Goal: Task Accomplishment & Management: Manage account settings

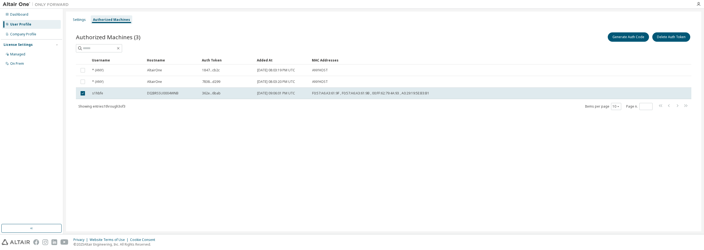
click at [225, 163] on div "Settings Authorized Machines Authorized Machines (3) Generate Auth Code Delete …" at bounding box center [383, 122] width 635 height 220
click at [20, 3] on img at bounding box center [37, 4] width 69 height 5
click at [22, 243] on img at bounding box center [16, 243] width 28 height 6
click at [26, 13] on div "Dashboard" at bounding box center [19, 14] width 18 height 4
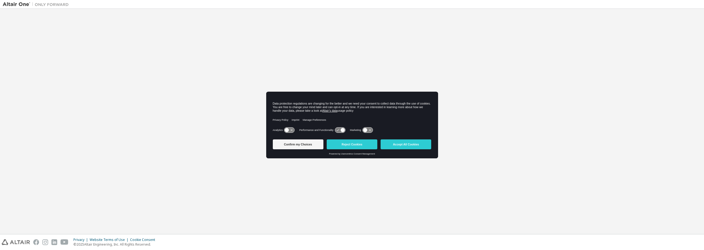
click at [289, 129] on icon at bounding box center [289, 130] width 10 height 5
click at [368, 128] on icon at bounding box center [367, 130] width 11 height 6
click at [363, 128] on icon at bounding box center [367, 130] width 10 height 5
click at [405, 145] on button "Accept All Cookies" at bounding box center [405, 145] width 51 height 10
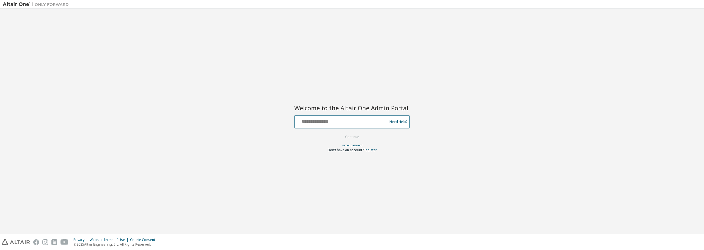
click at [338, 119] on input "text" at bounding box center [342, 121] width 90 height 8
click at [340, 123] on input "**********" at bounding box center [342, 121] width 90 height 8
click at [337, 125] on div "**********" at bounding box center [342, 122] width 90 height 10
click at [336, 120] on input "**********" at bounding box center [342, 121] width 90 height 8
type input "**********"
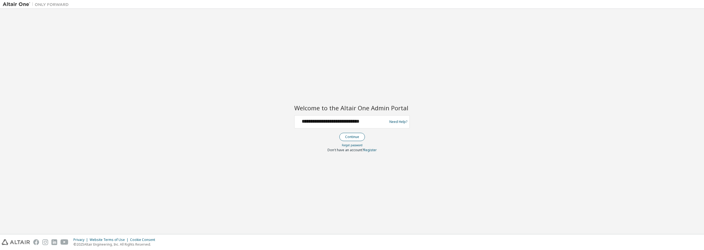
click at [359, 135] on button "Continue" at bounding box center [352, 137] width 26 height 8
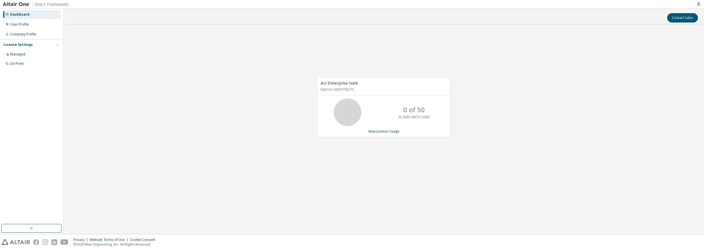
click at [22, 14] on div "Dashboard" at bounding box center [19, 14] width 19 height 4
click at [20, 22] on div "User Profile" at bounding box center [19, 24] width 19 height 4
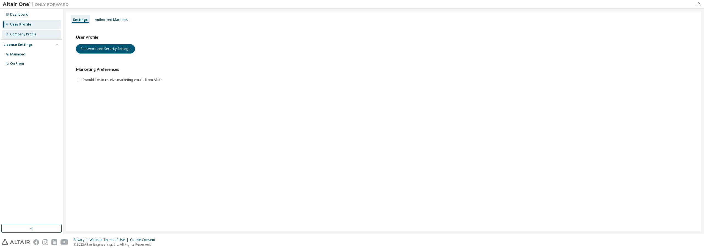
click at [24, 34] on div "Company Profile" at bounding box center [23, 34] width 26 height 4
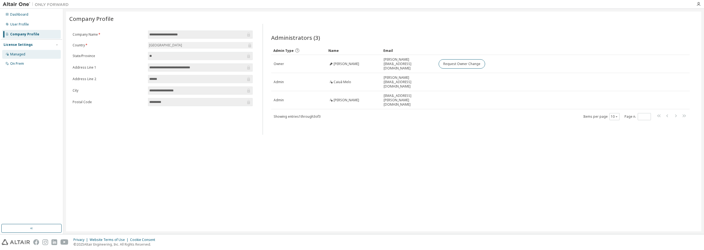
click at [15, 57] on div "Managed" at bounding box center [31, 54] width 59 height 9
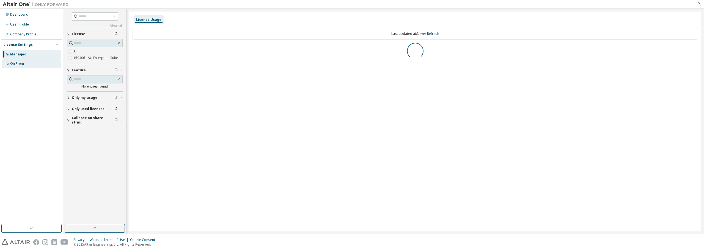
click at [15, 66] on div "On Prem" at bounding box center [31, 63] width 59 height 9
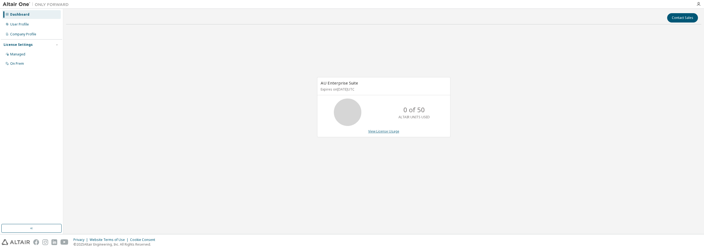
click at [391, 131] on link "View License Usage" at bounding box center [383, 131] width 31 height 5
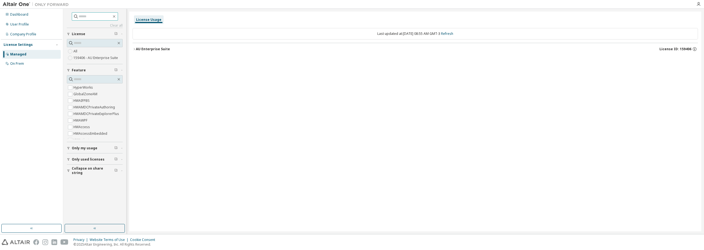
click at [93, 16] on input "text" at bounding box center [95, 16] width 33 height 5
type input "***"
click at [319, 169] on div "License Usage Last updated at: Tue 2025-10-14 08:55 AM GMT-3 Refresh AU Enterpr…" at bounding box center [415, 122] width 572 height 220
click at [69, 147] on button "Only my usage" at bounding box center [95, 148] width 56 height 12
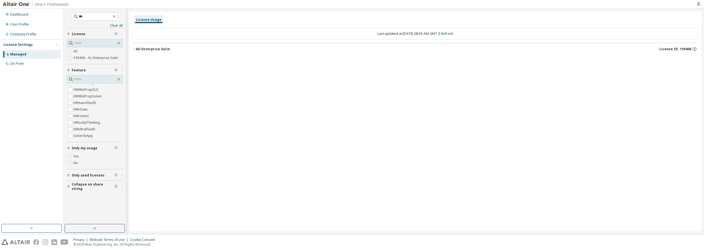
click at [69, 147] on button "Only my usage" at bounding box center [95, 148] width 56 height 12
click at [73, 160] on span "Only used licenses" at bounding box center [88, 159] width 33 height 4
click at [75, 169] on span "Collapse on share string" at bounding box center [93, 171] width 43 height 9
click at [75, 170] on span "Collapse on share string" at bounding box center [93, 171] width 43 height 9
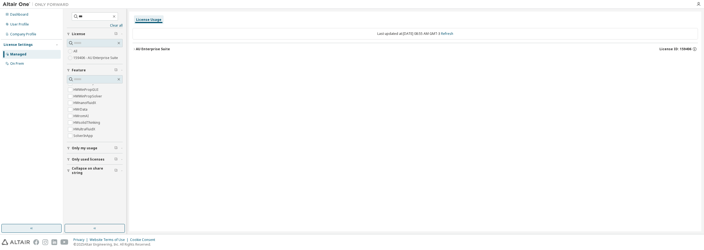
click at [34, 229] on icon "button" at bounding box center [31, 228] width 4 height 4
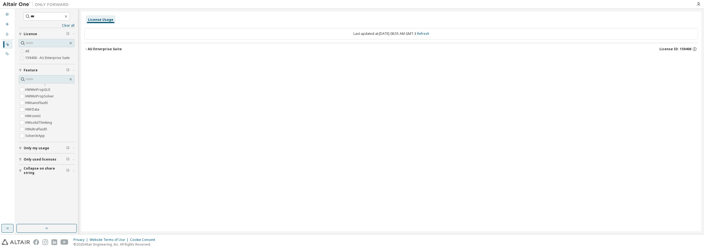
click at [9, 229] on icon "button" at bounding box center [7, 228] width 4 height 4
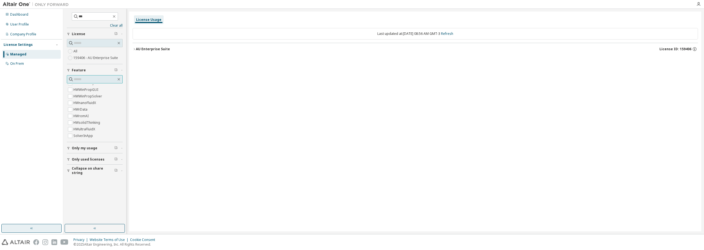
click at [80, 80] on input "text" at bounding box center [95, 79] width 43 height 5
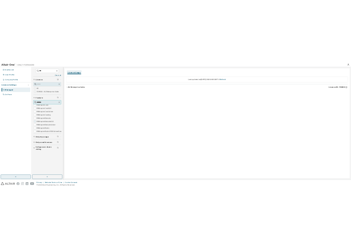
scroll to position [0, 0]
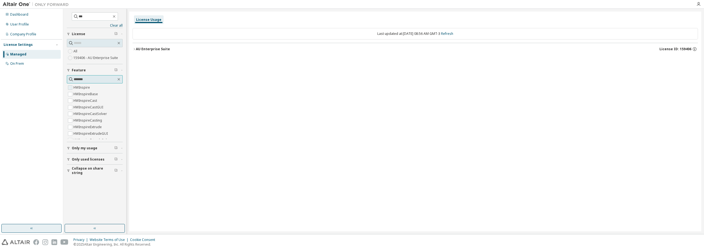
type input "*******"
click at [87, 87] on label "HWInspire" at bounding box center [82, 87] width 18 height 7
click at [134, 49] on icon "button" at bounding box center [133, 49] width 3 height 3
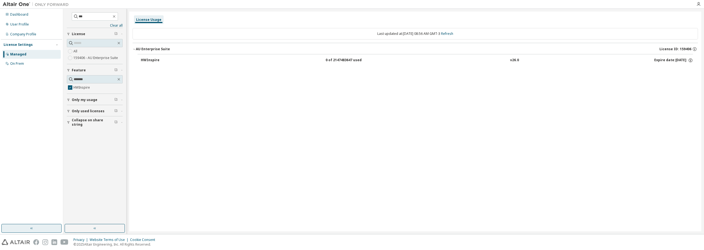
click at [668, 59] on div "Expire date: 2025-10-24" at bounding box center [673, 60] width 39 height 5
click at [118, 79] on icon "button" at bounding box center [119, 79] width 4 height 4
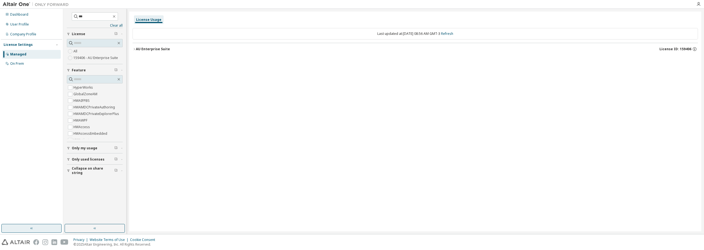
click at [113, 67] on button "Feature" at bounding box center [95, 70] width 56 height 12
click at [59, 5] on img at bounding box center [37, 4] width 69 height 5
click at [278, 97] on div "License Usage Last updated at: Tue 2025-10-14 08:56 AM GMT-3 Refresh AU Enterpr…" at bounding box center [415, 122] width 572 height 220
